Goal: Information Seeking & Learning: Learn about a topic

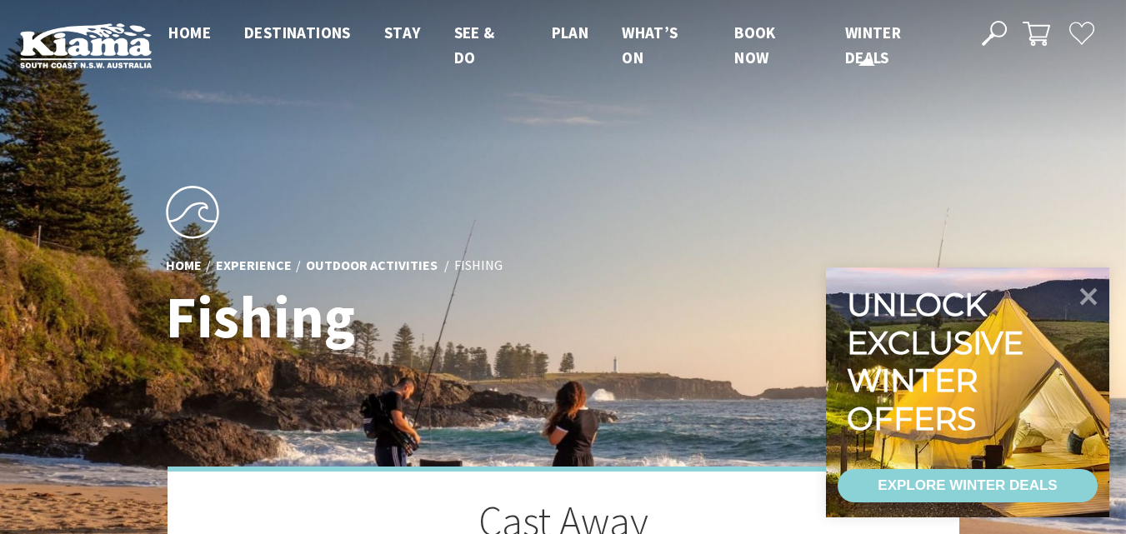
click at [860, 47] on li "Winter Deals" at bounding box center [895, 45] width 101 height 51
click at [867, 62] on link "Winter Deals" at bounding box center [873, 45] width 56 height 47
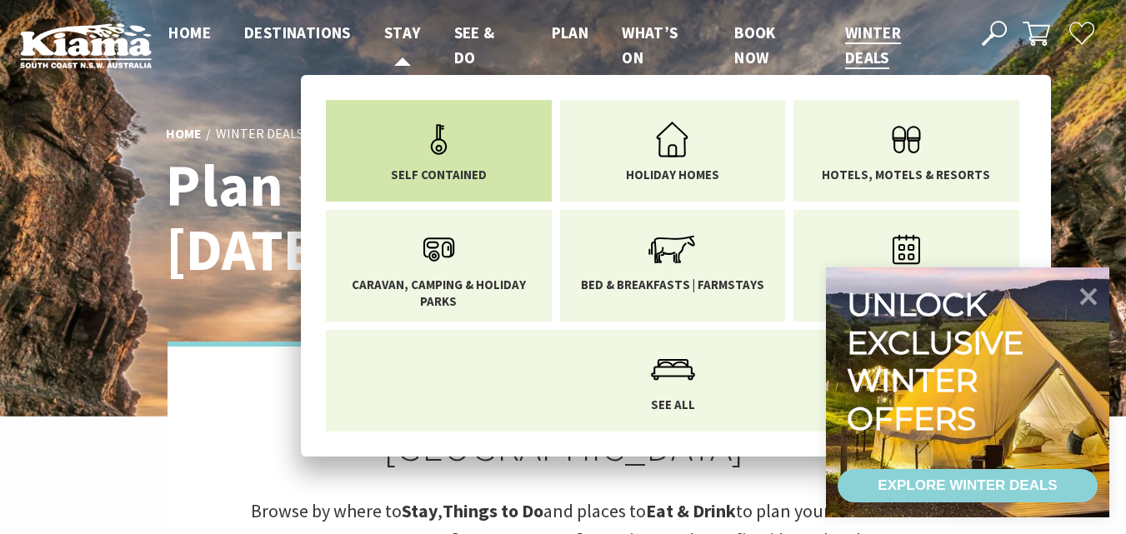
click at [420, 147] on icon "Main Menu" at bounding box center [439, 139] width 54 height 54
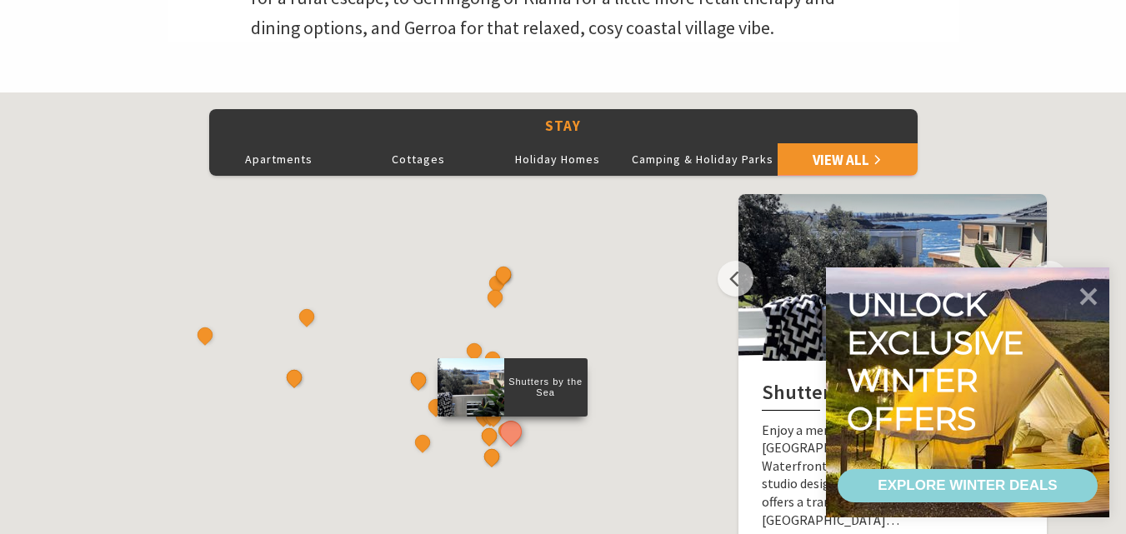
scroll to position [800, 0]
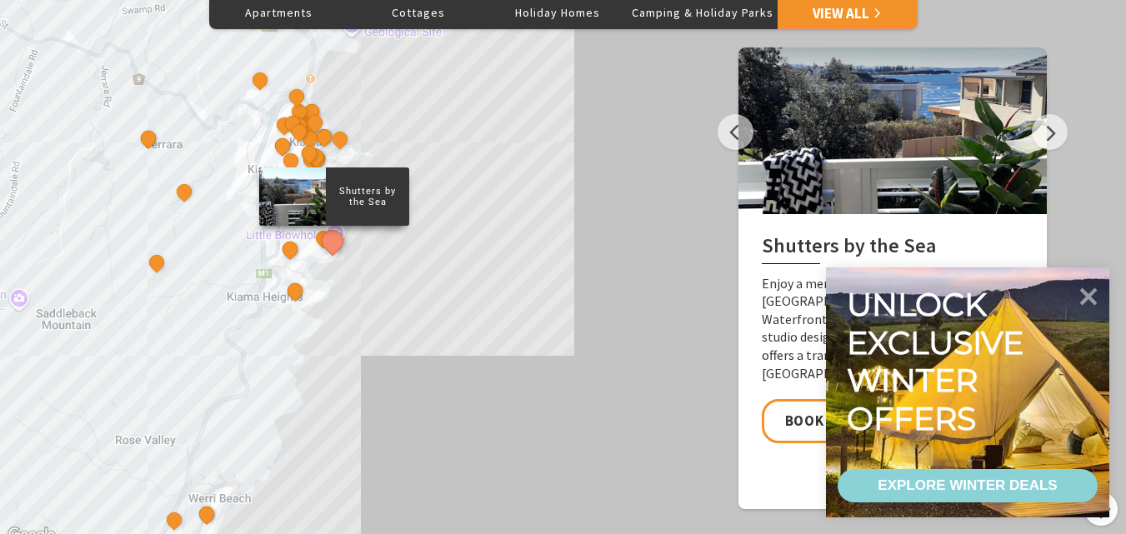
click at [501, 155] on div "Shutters by the Sea The Sebel Kiama Seaside Escape 1 Kiama Coast Holiday Parks …" at bounding box center [563, 246] width 1126 height 600
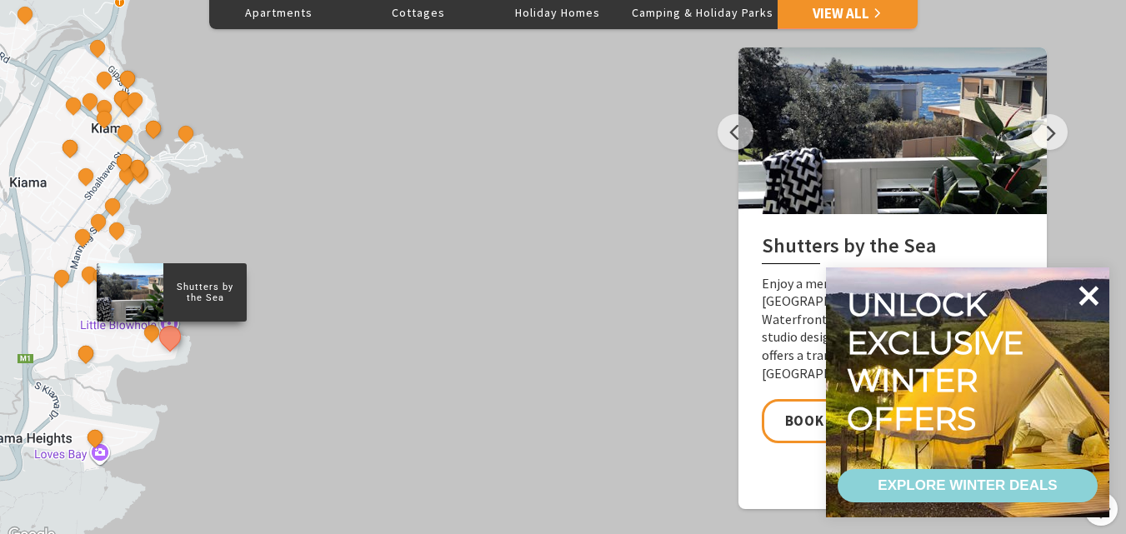
click at [1088, 297] on icon at bounding box center [1089, 296] width 20 height 20
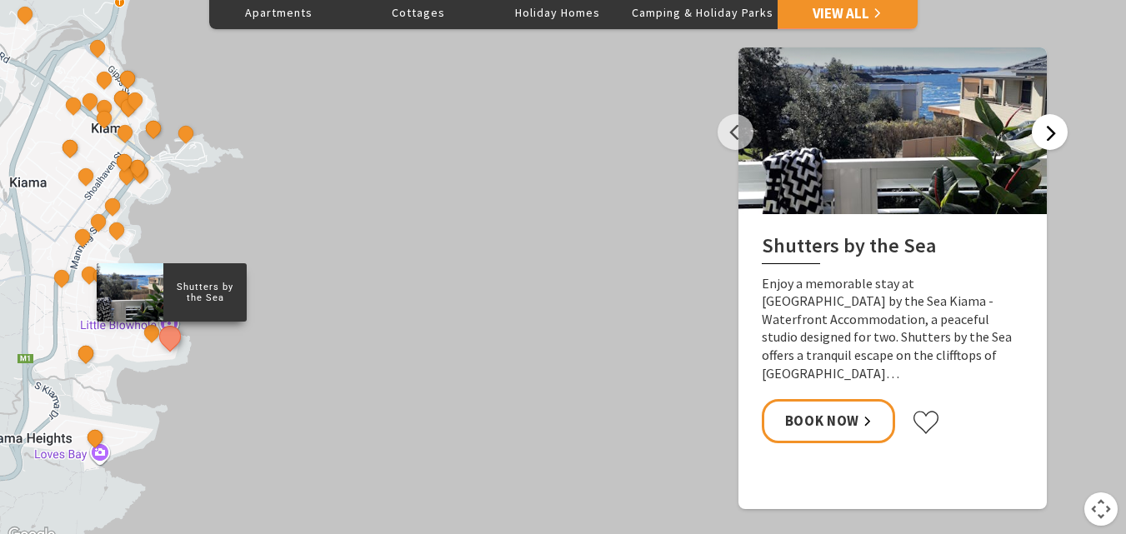
click at [1050, 134] on button "Next" at bounding box center [1050, 132] width 36 height 36
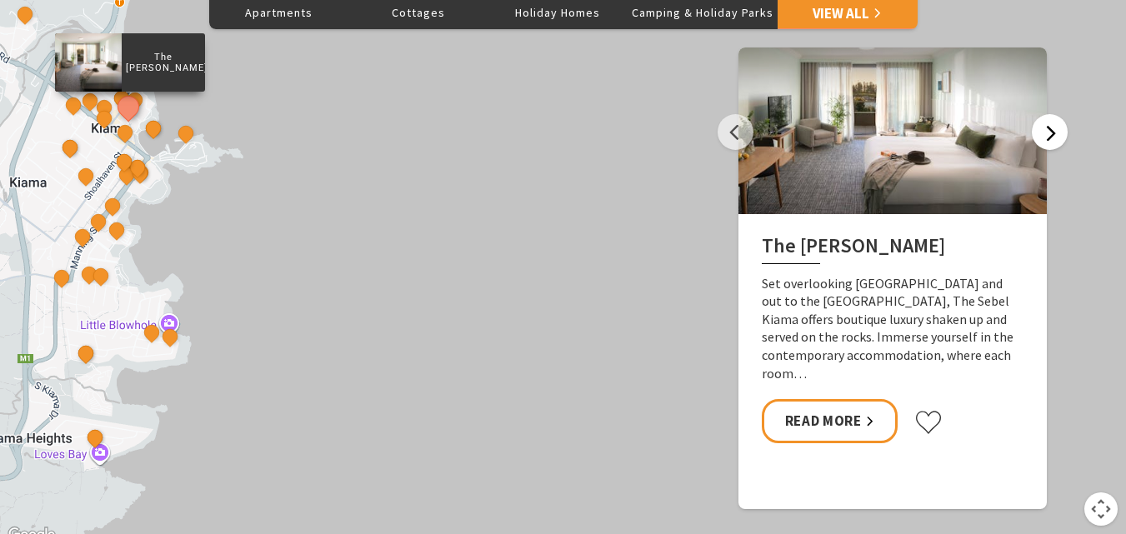
click at [1050, 134] on button "Next" at bounding box center [1050, 132] width 36 height 36
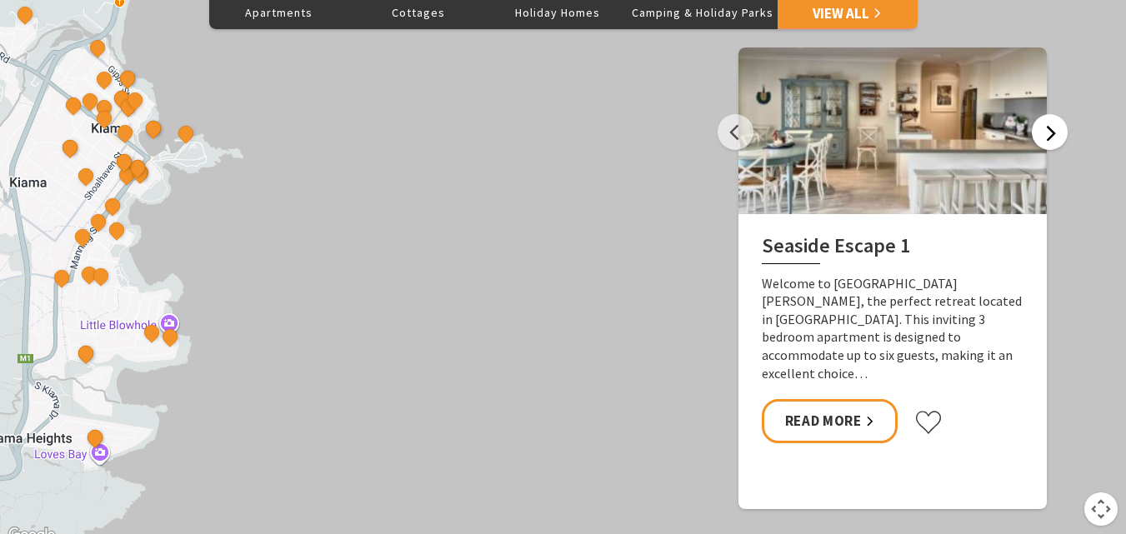
click at [1050, 134] on button "Next" at bounding box center [1050, 132] width 36 height 36
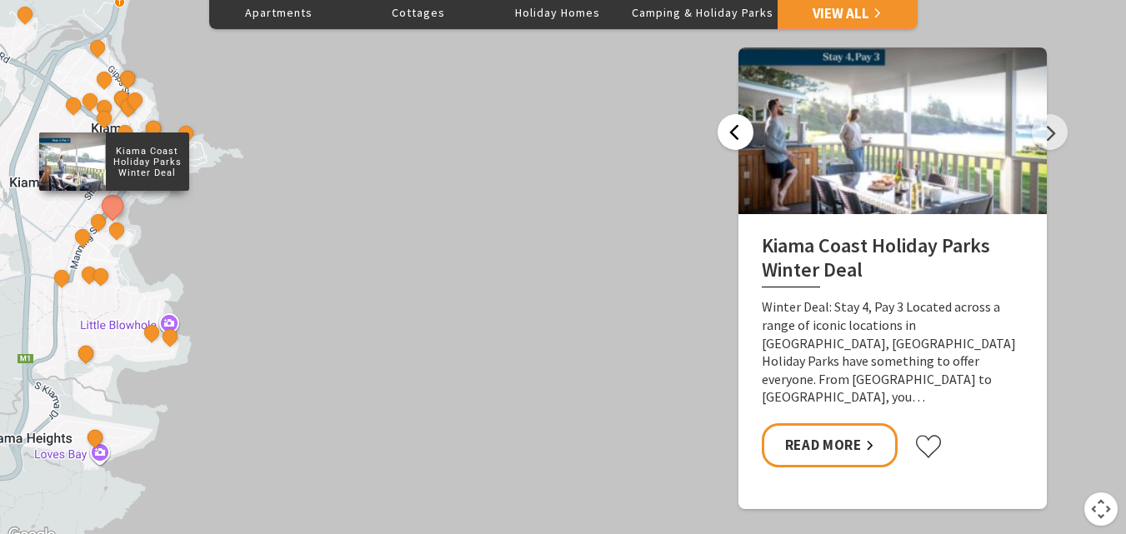
click at [743, 125] on button "Previous" at bounding box center [735, 132] width 36 height 36
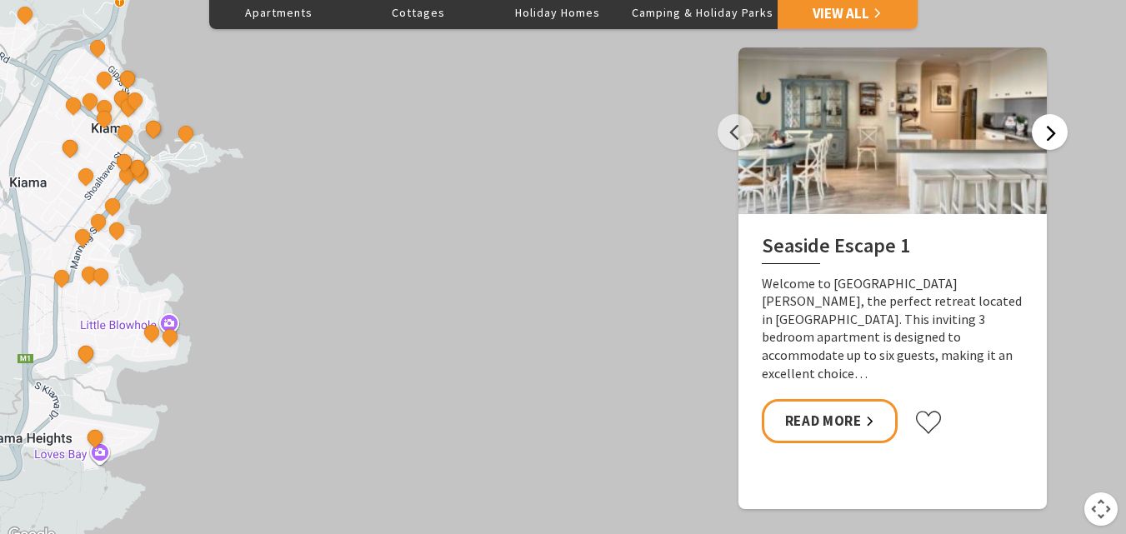
click at [1046, 128] on button "Next" at bounding box center [1050, 132] width 36 height 36
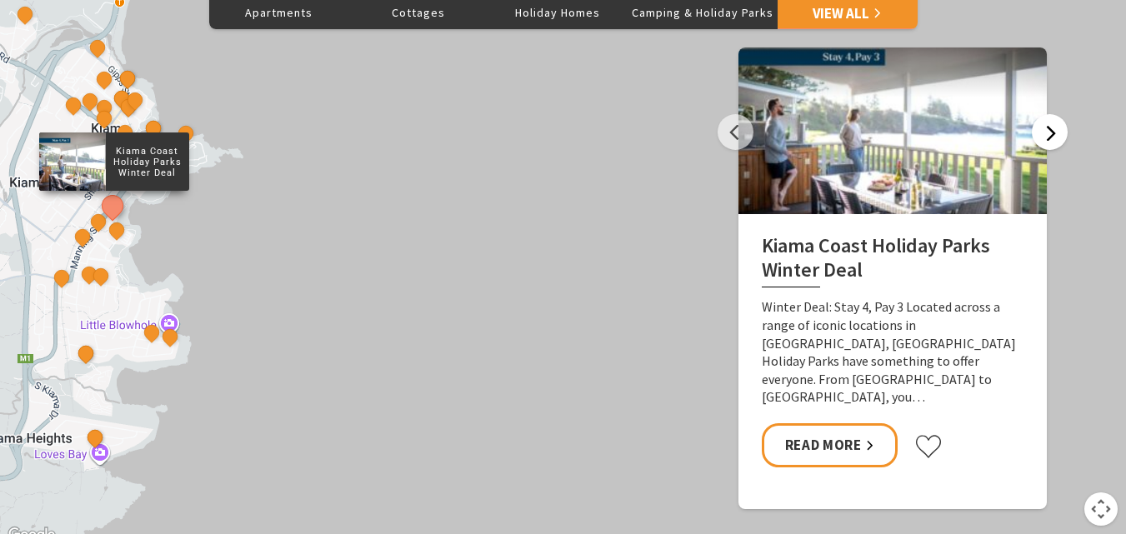
click at [1046, 128] on button "Next" at bounding box center [1050, 132] width 36 height 36
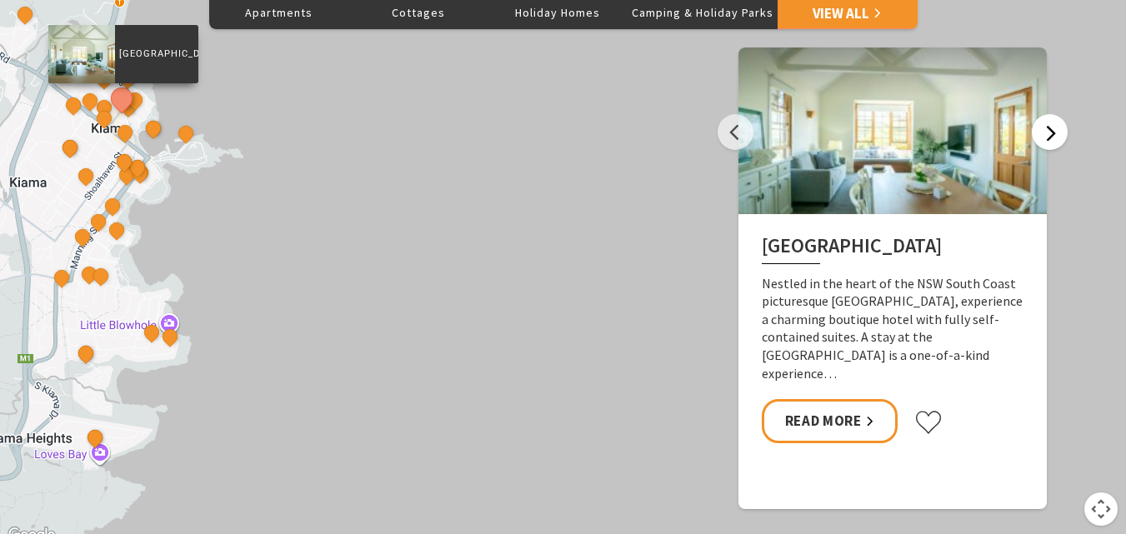
click at [1050, 131] on button "Next" at bounding box center [1050, 132] width 36 height 36
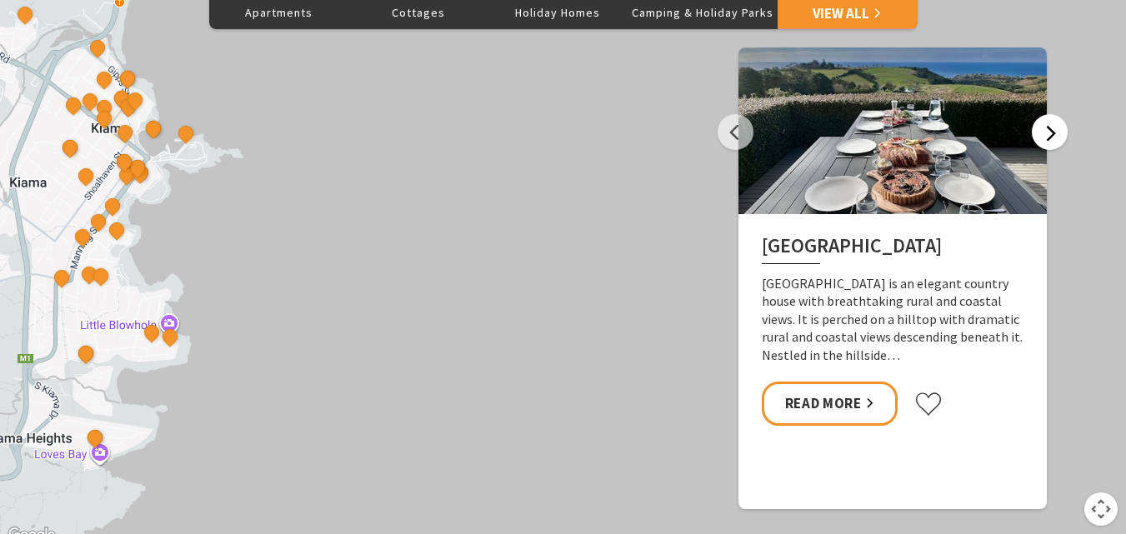
click at [1050, 131] on button "Next" at bounding box center [1050, 132] width 36 height 36
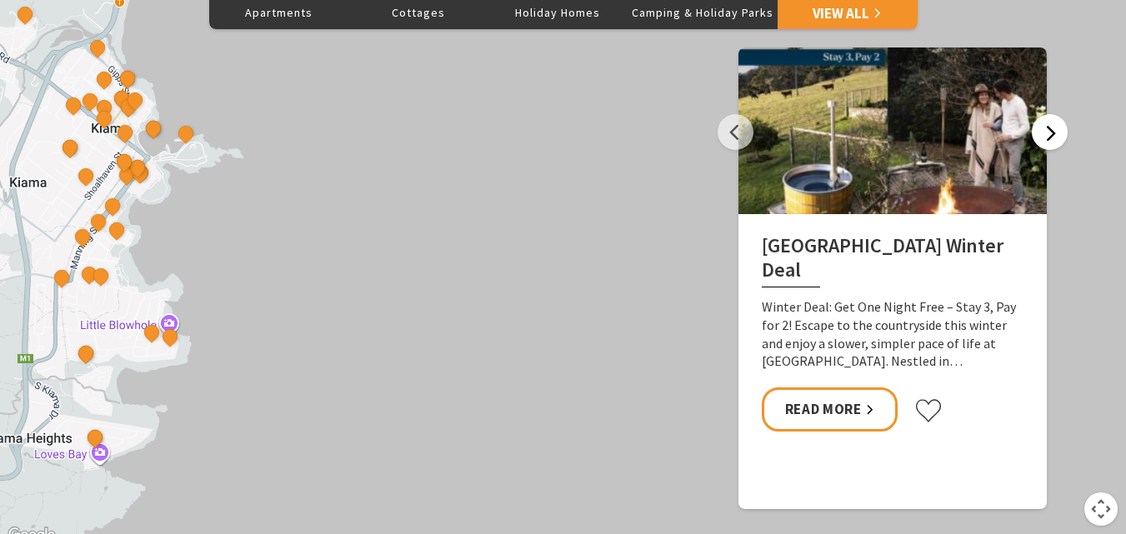
click at [1050, 131] on button "Next" at bounding box center [1050, 132] width 36 height 36
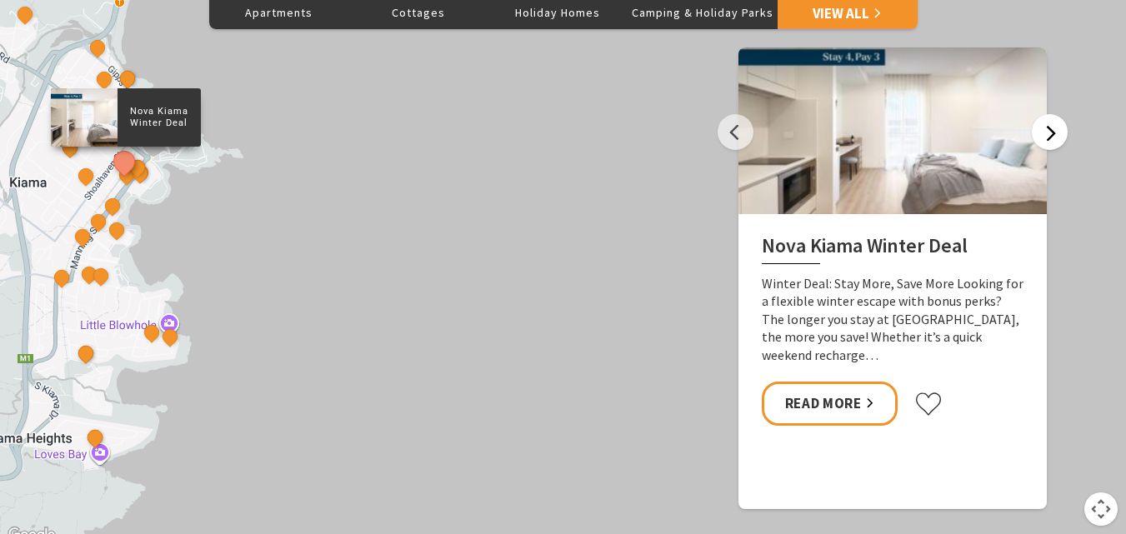
click at [1050, 131] on button "Next" at bounding box center [1050, 132] width 36 height 36
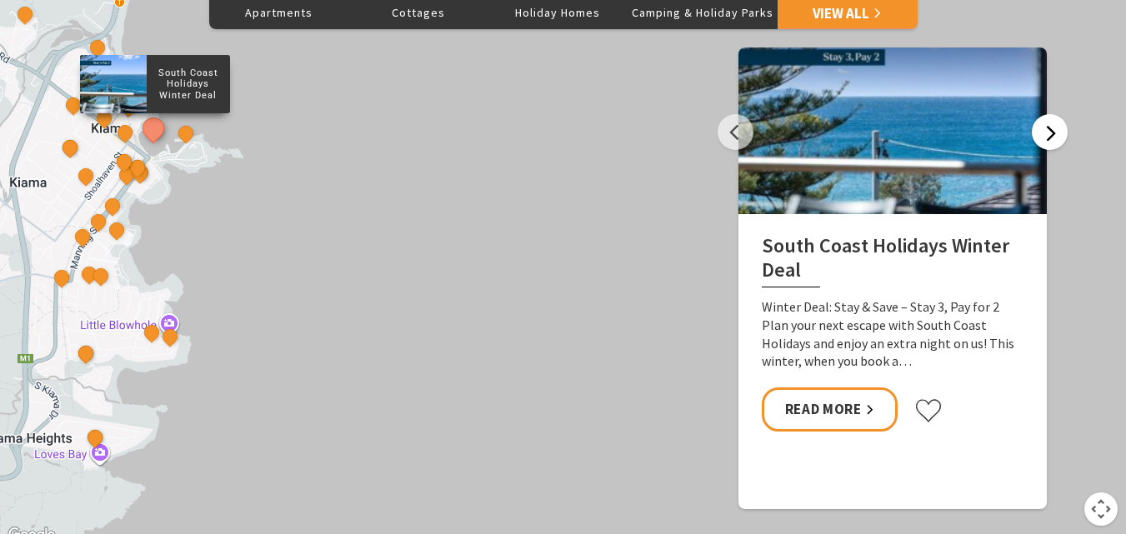
click at [1050, 131] on button "Next" at bounding box center [1050, 132] width 36 height 36
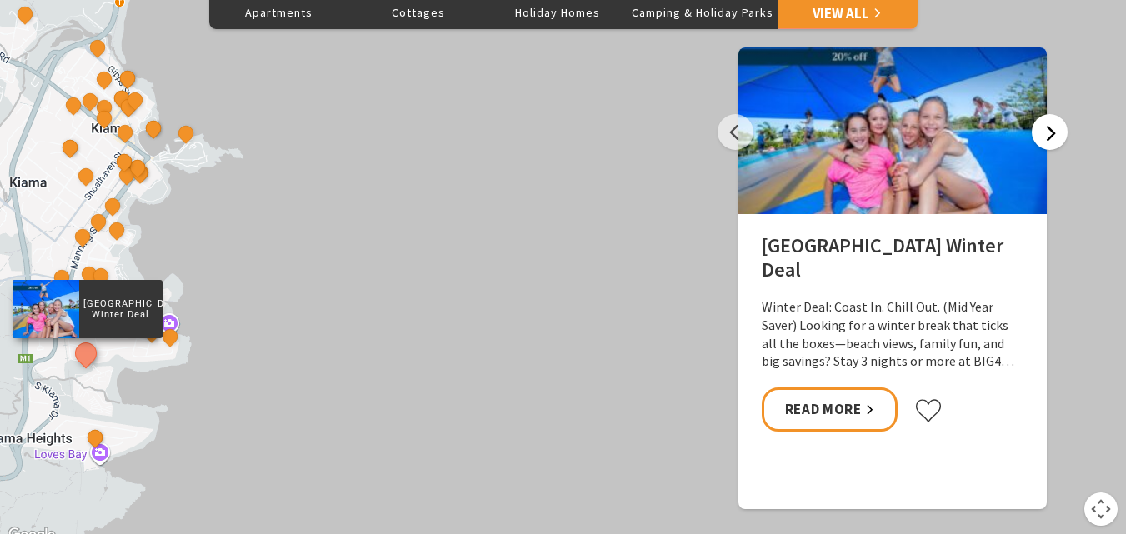
click at [1050, 131] on button "Next" at bounding box center [1050, 132] width 36 height 36
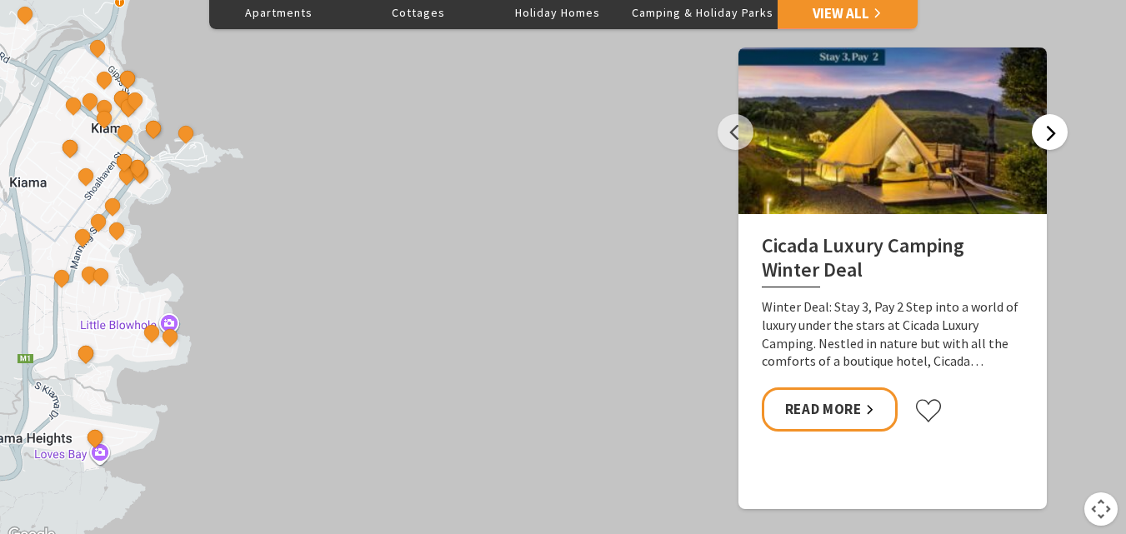
click at [1050, 131] on button "Next" at bounding box center [1050, 132] width 36 height 36
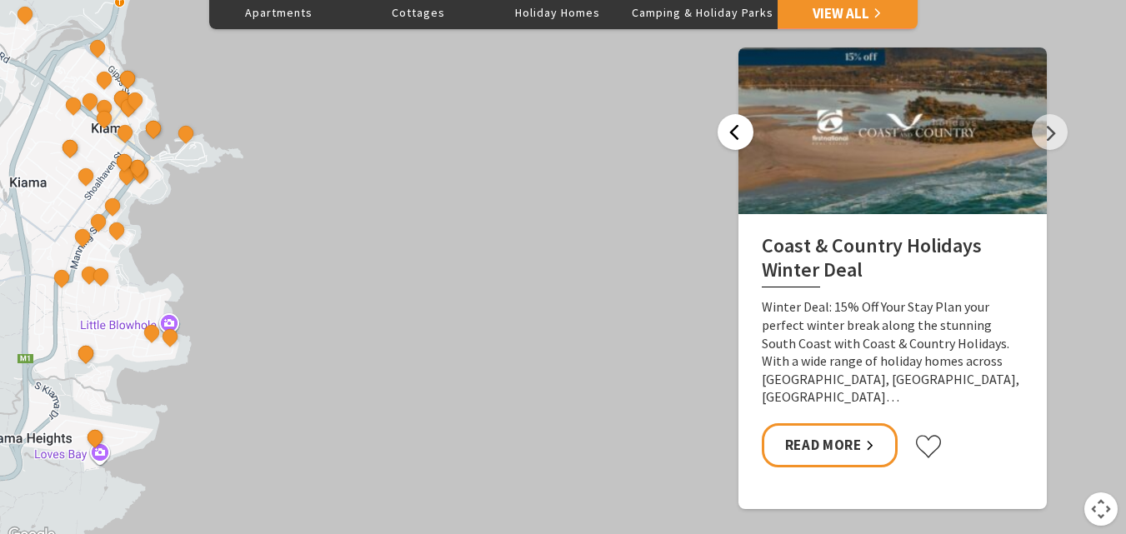
click at [738, 127] on button "Previous" at bounding box center [735, 132] width 36 height 36
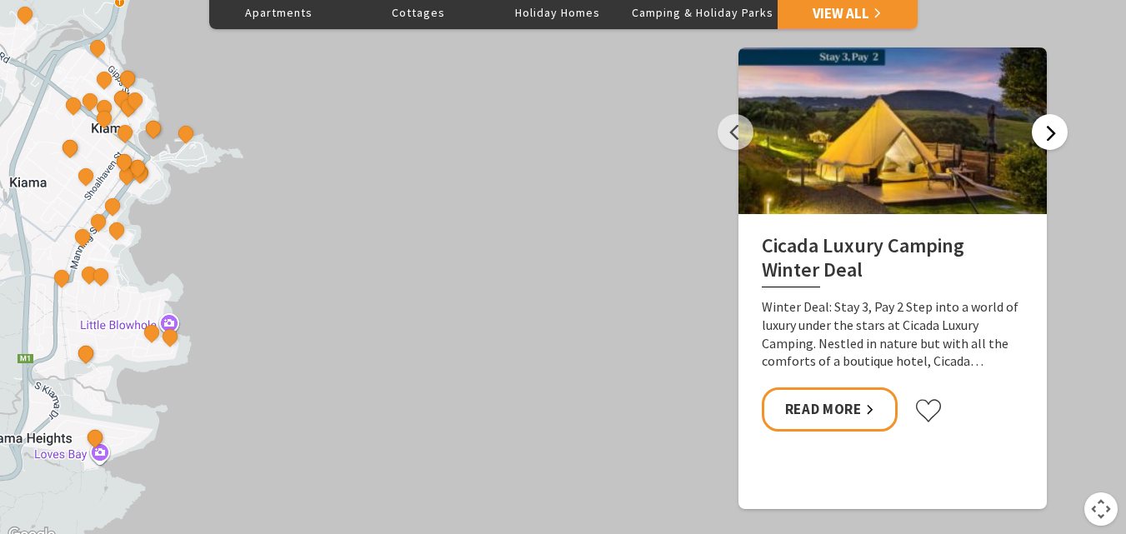
click at [1049, 137] on button "Next" at bounding box center [1050, 132] width 36 height 36
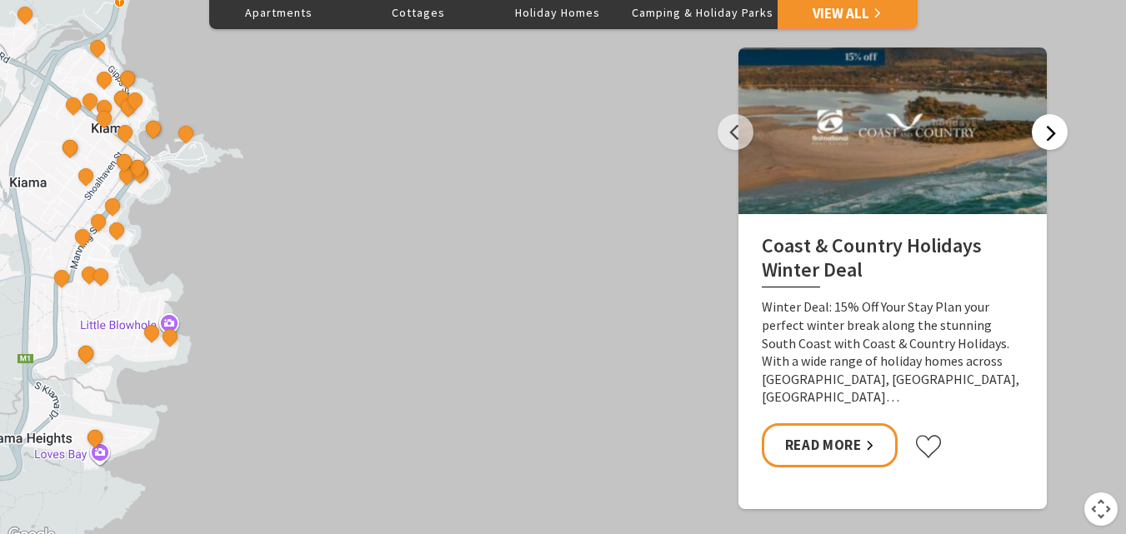
click at [1049, 137] on button "Next" at bounding box center [1050, 132] width 36 height 36
